Goal: Task Accomplishment & Management: Manage account settings

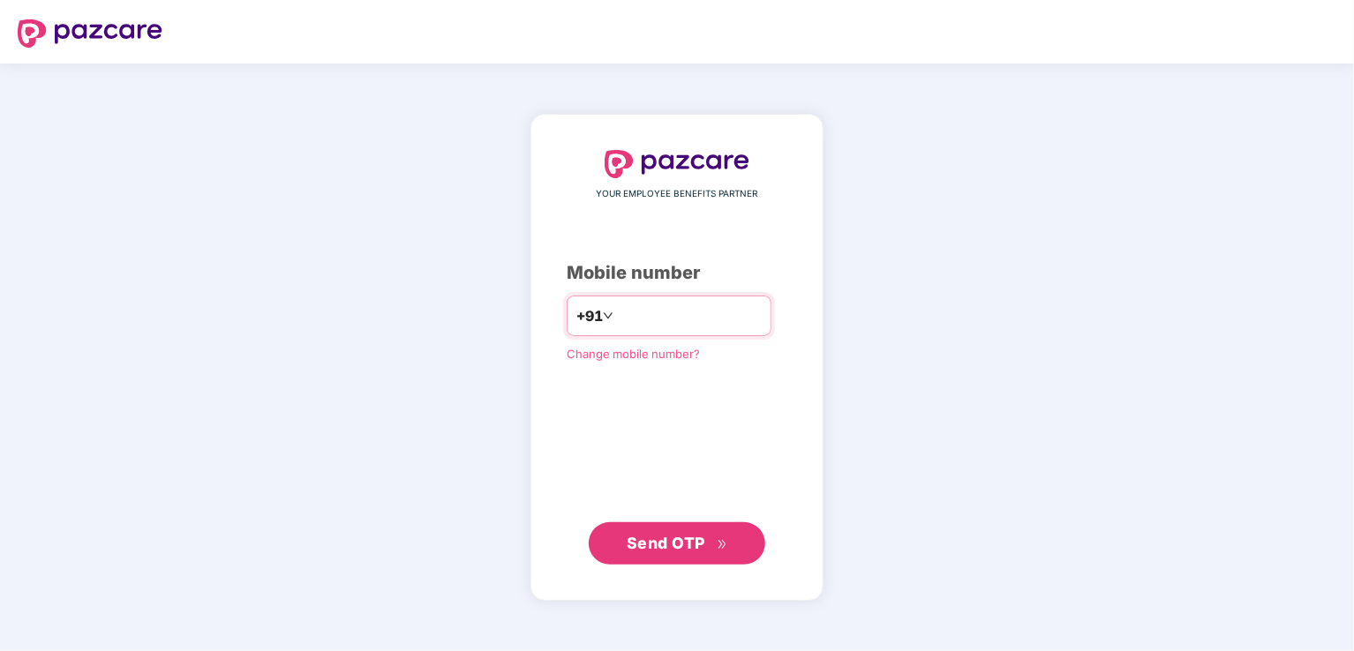
type input "**********"
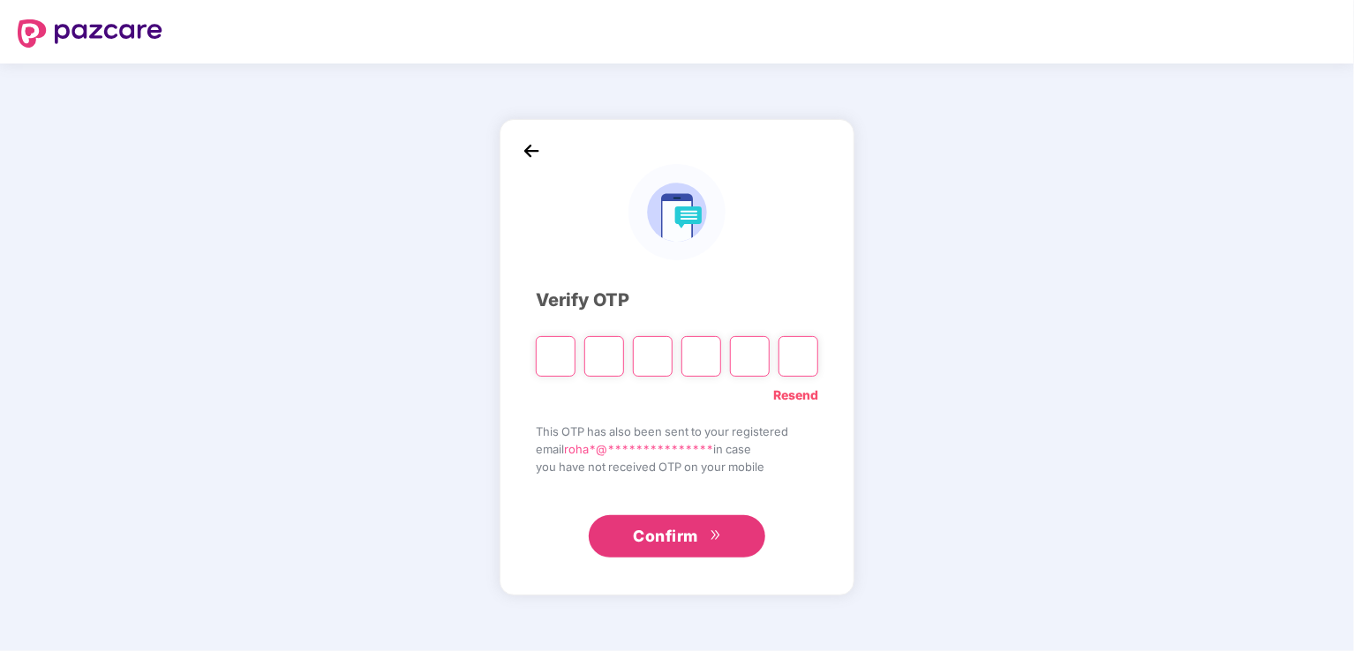
type input "*"
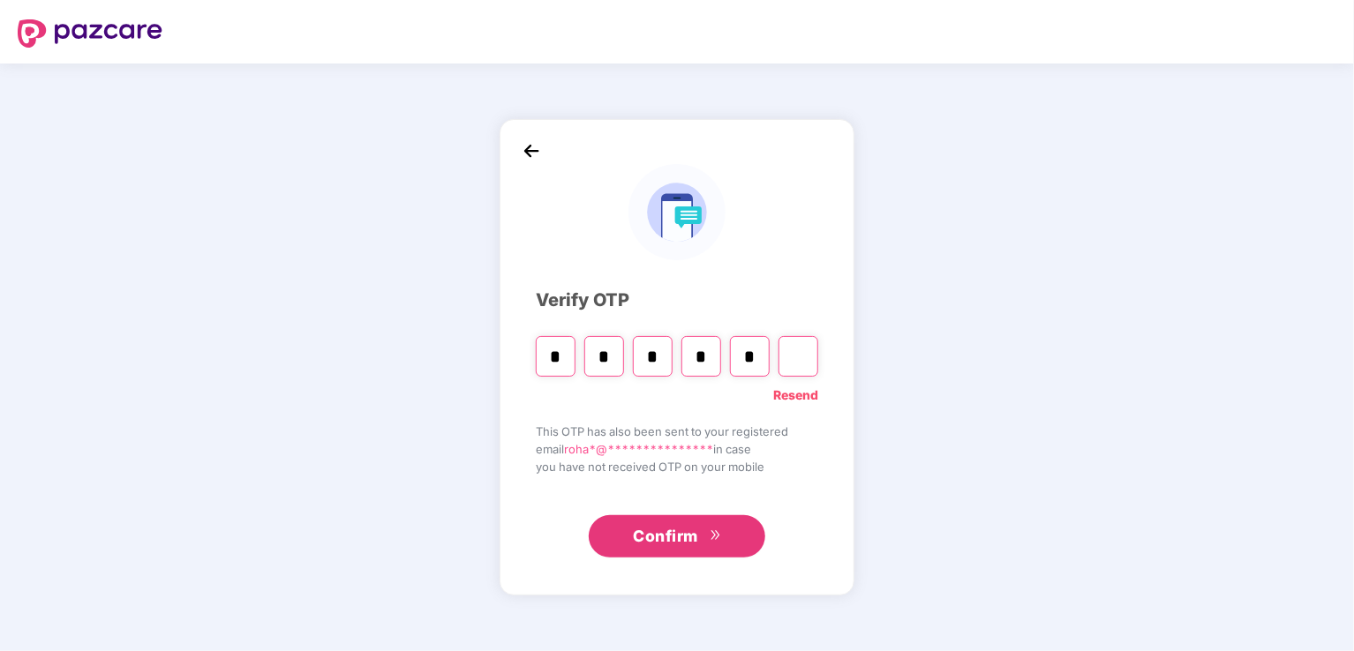
type input "*"
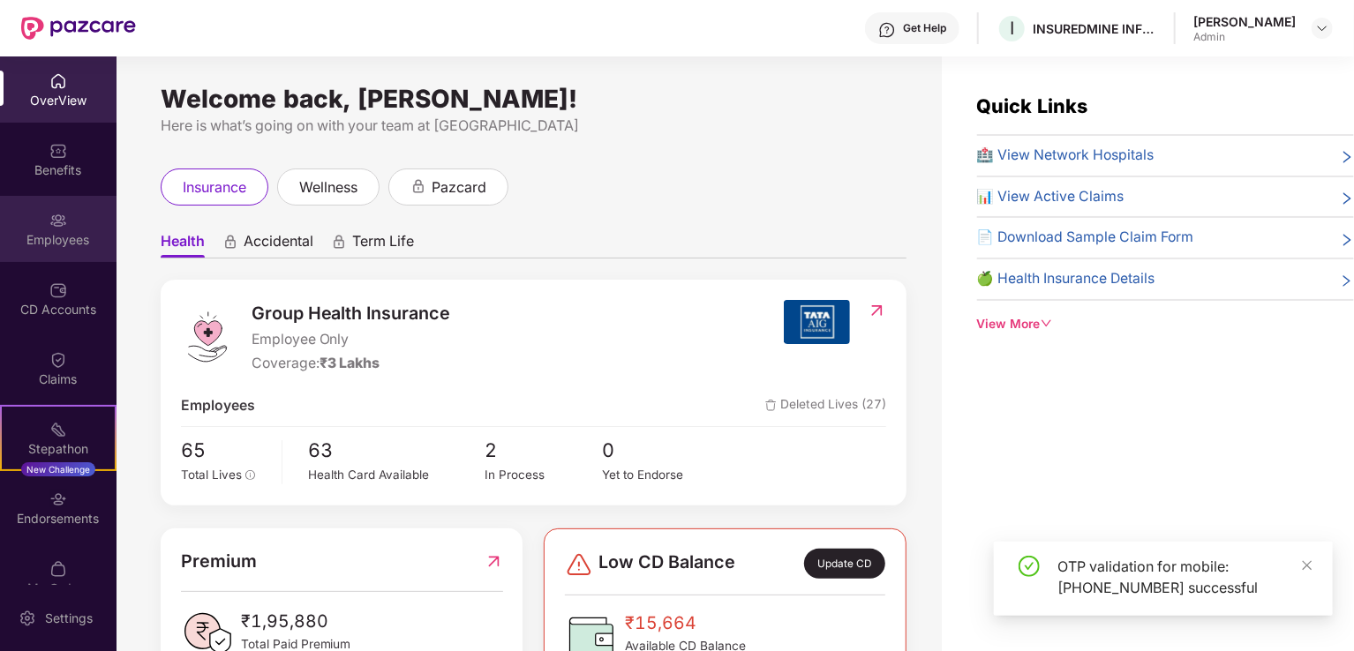
click at [64, 243] on div "Employees" at bounding box center [58, 240] width 116 height 18
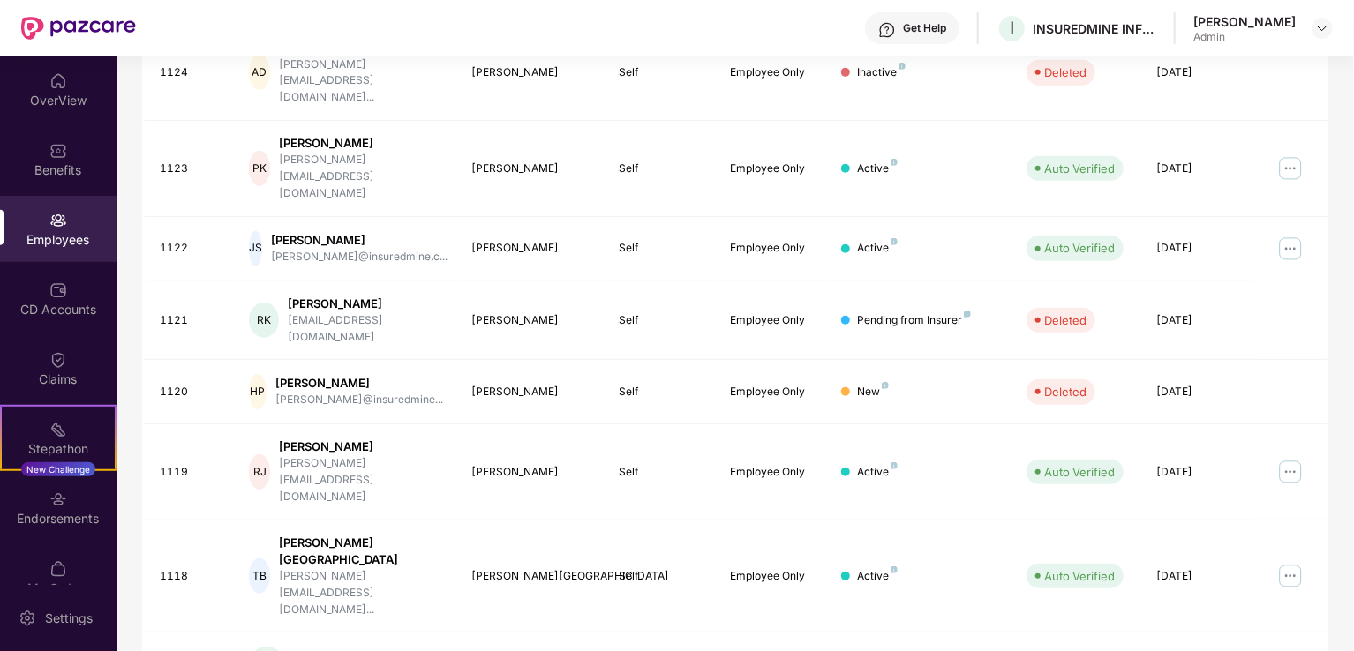
scroll to position [429, 0]
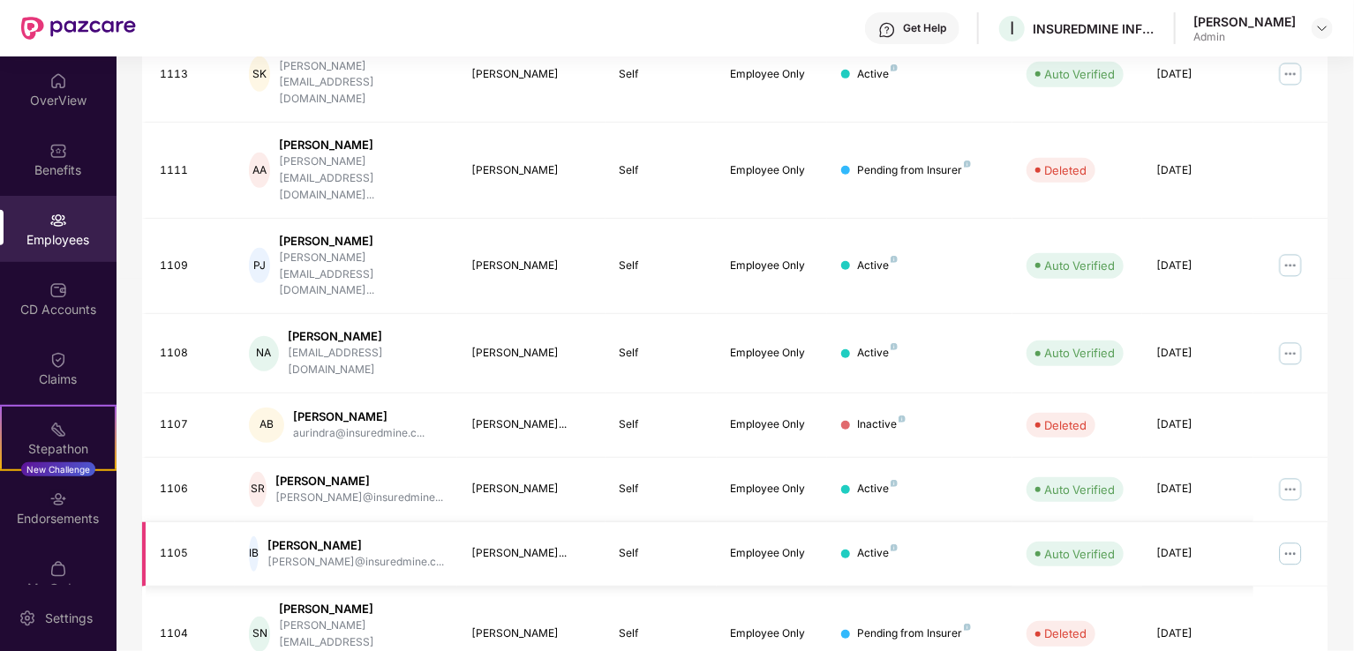
click at [1292, 540] on img at bounding box center [1290, 554] width 28 height 28
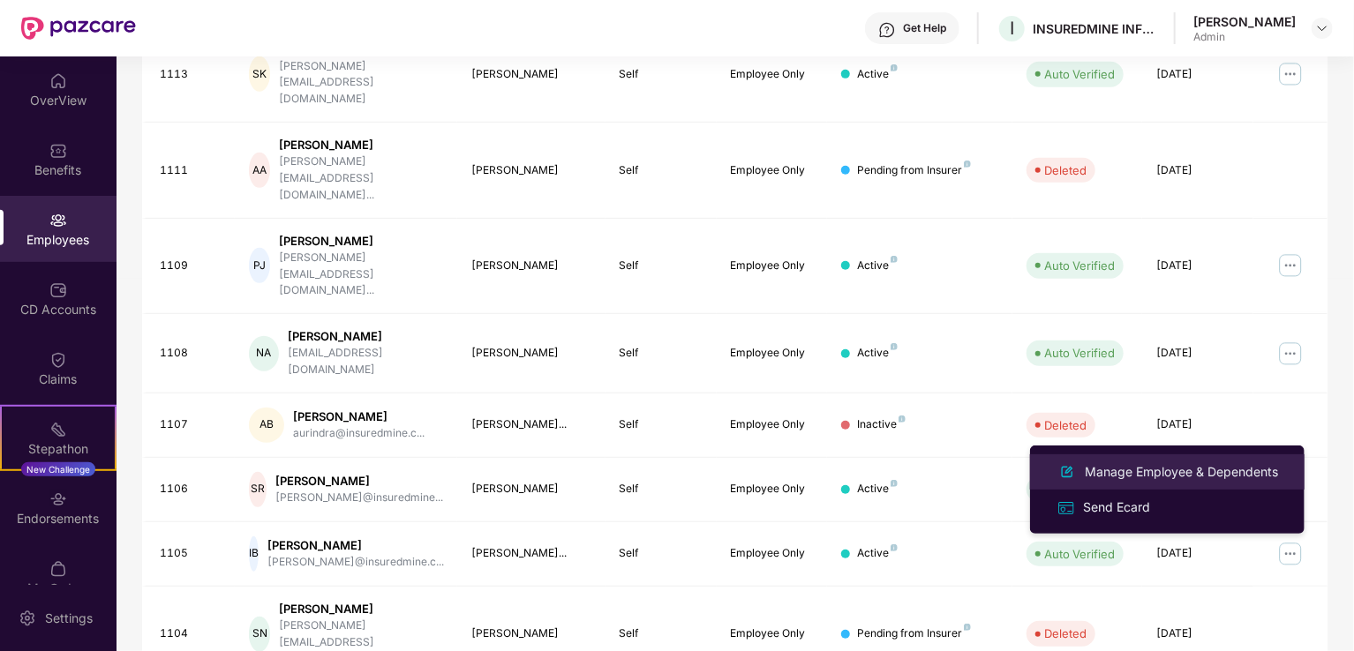
click at [1152, 474] on div "Manage Employee & Dependents" at bounding box center [1181, 471] width 200 height 19
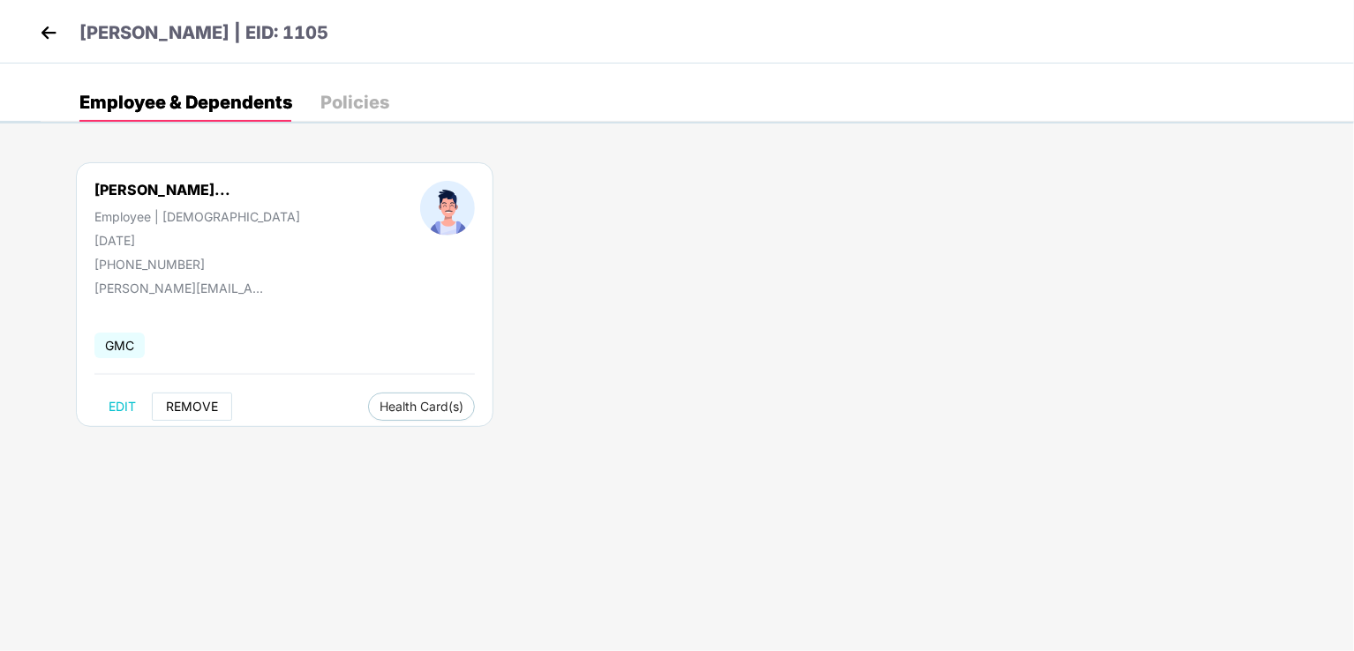
click at [192, 407] on span "REMOVE" at bounding box center [192, 407] width 52 height 14
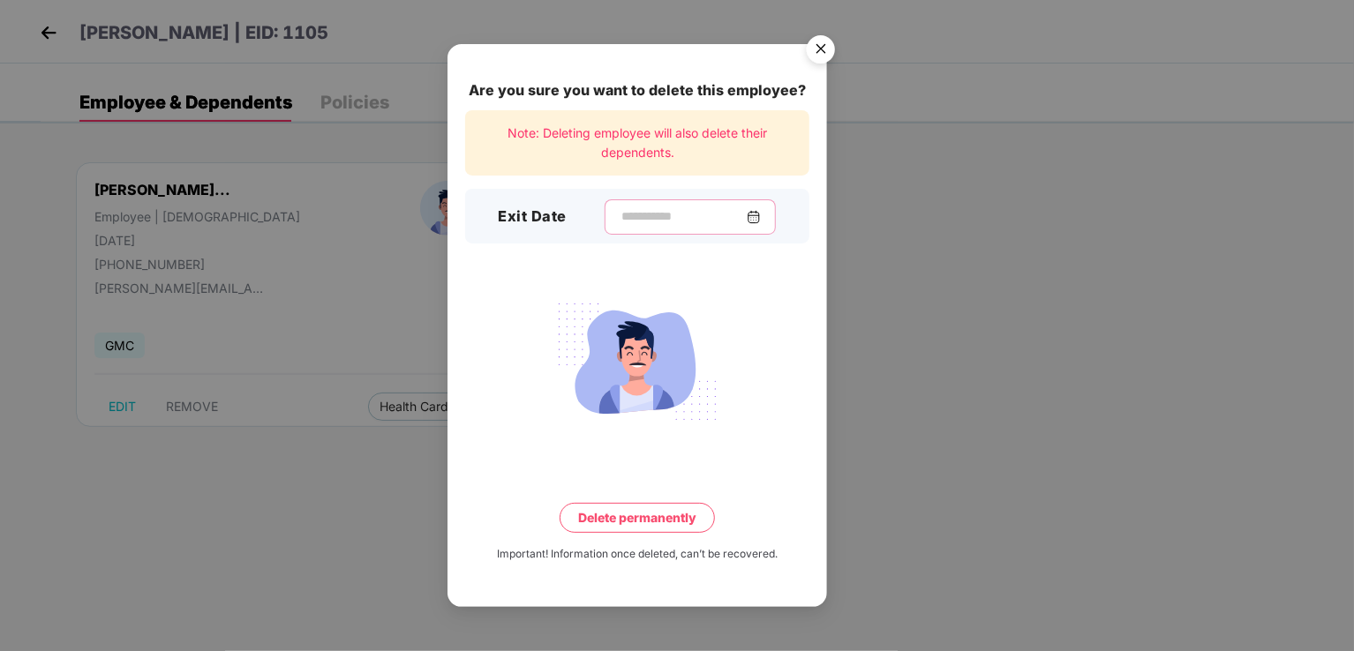
click at [622, 215] on input at bounding box center [682, 216] width 127 height 19
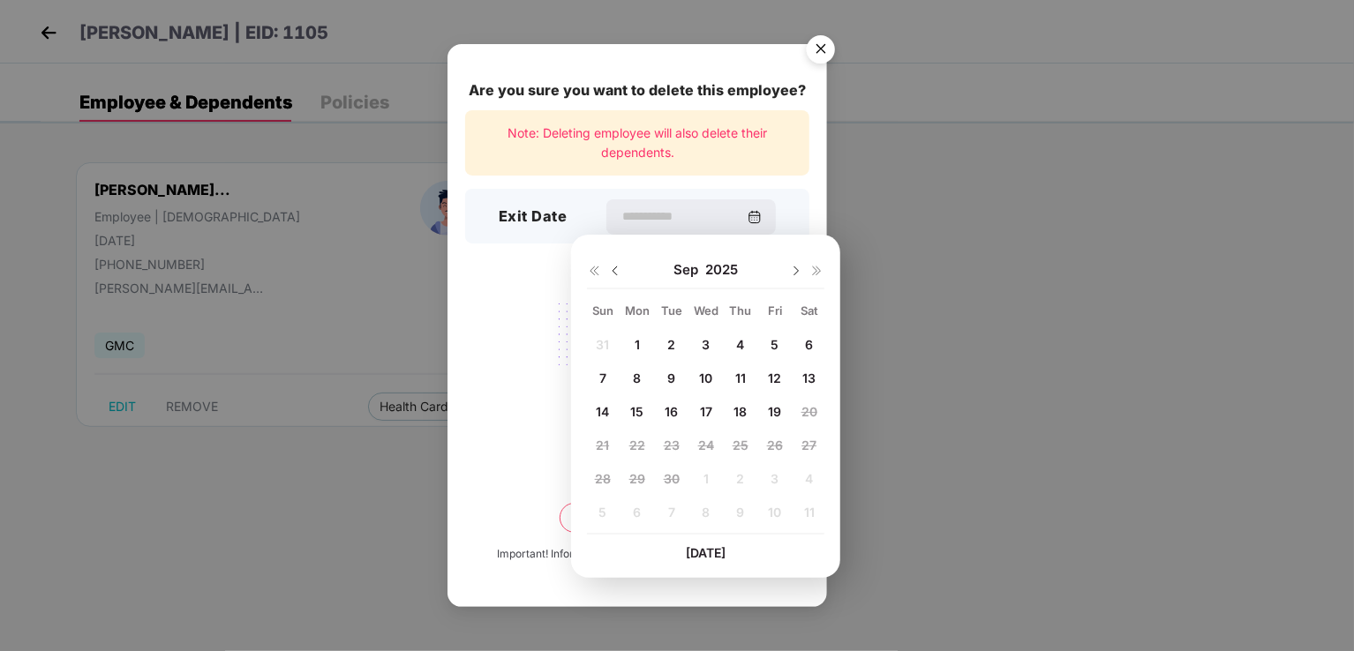
click at [773, 415] on span "19" at bounding box center [774, 411] width 13 height 15
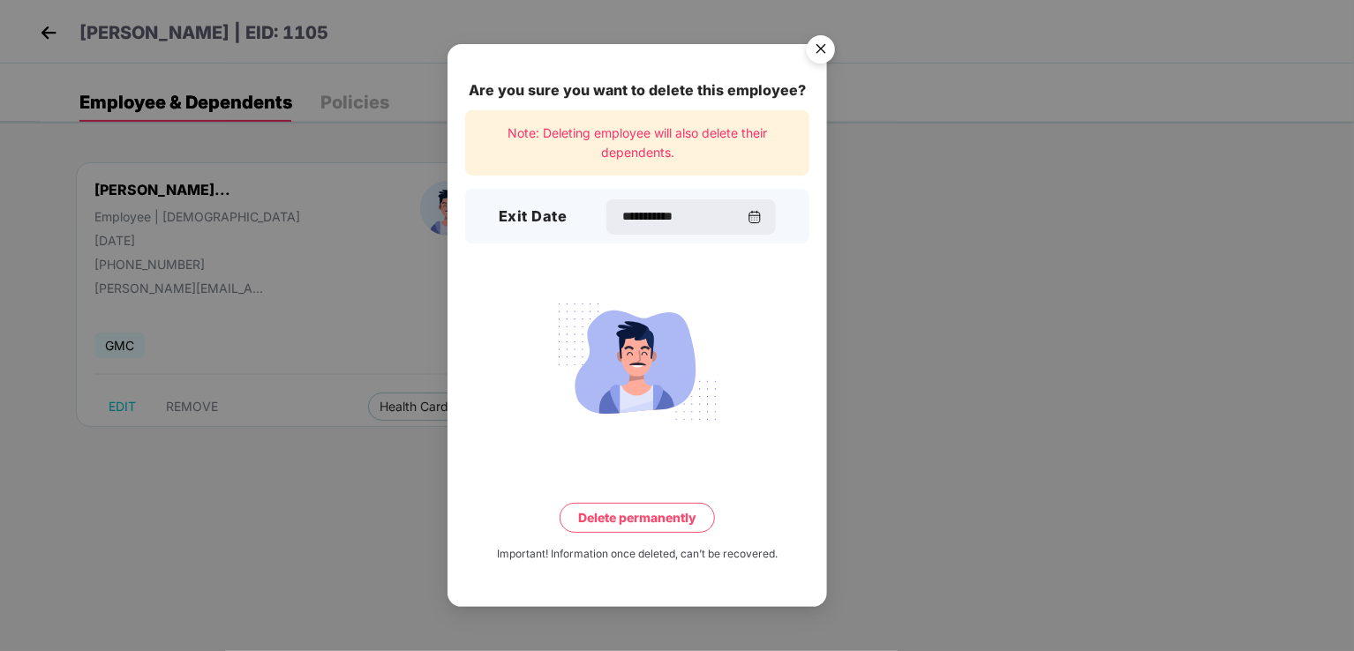
type input "**********"
click at [640, 518] on button "Delete permanently" at bounding box center [636, 518] width 155 height 30
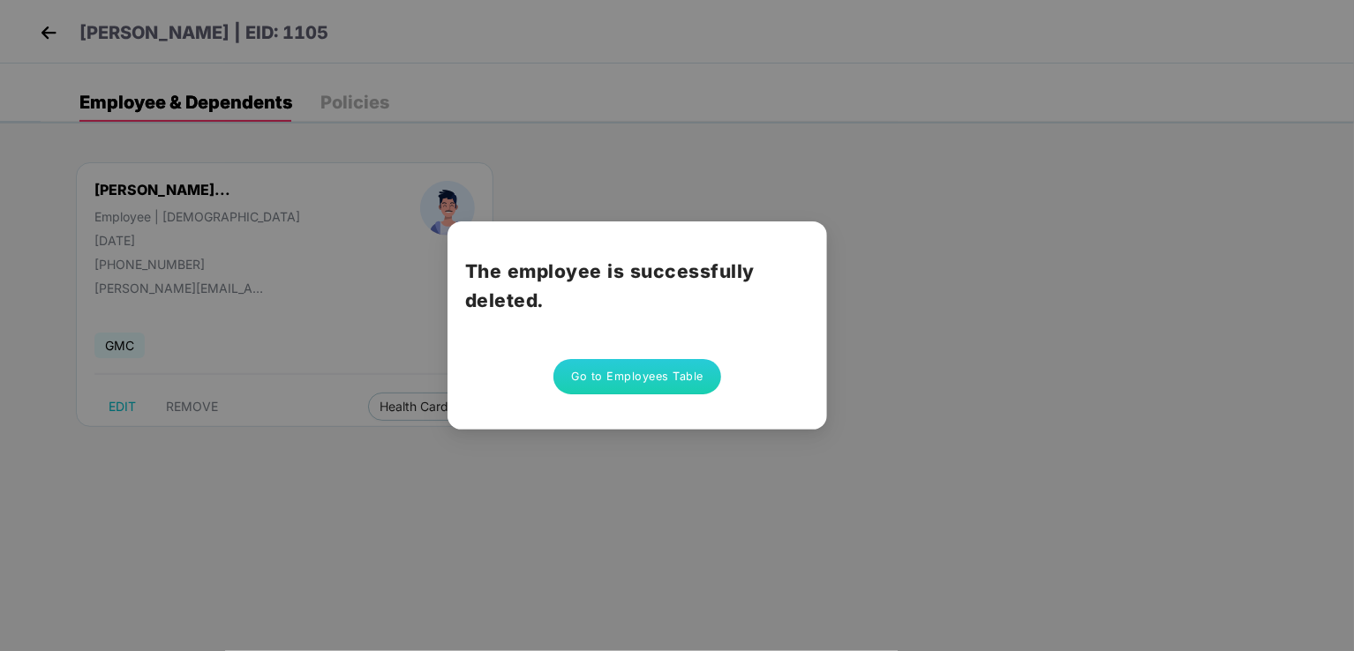
click at [660, 376] on button "Go to Employees Table" at bounding box center [637, 376] width 168 height 35
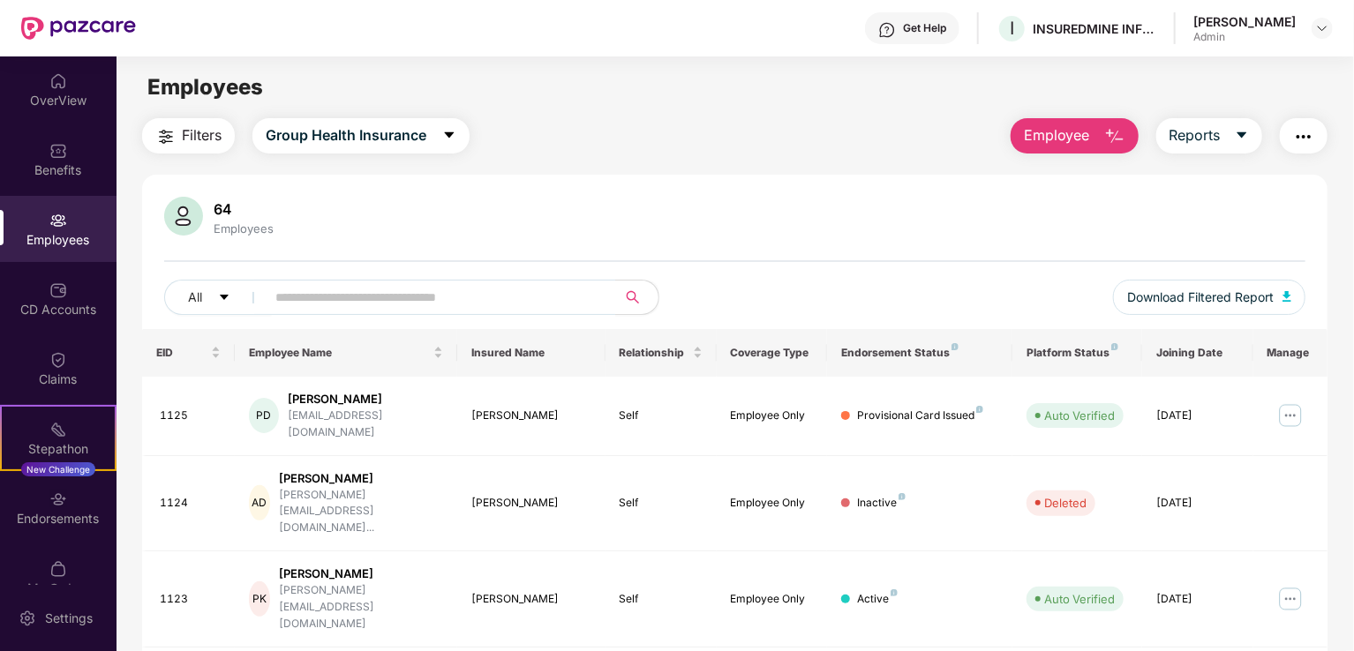
click at [660, 377] on td "Self" at bounding box center [660, 416] width 111 height 79
